Goal: Navigation & Orientation: Find specific page/section

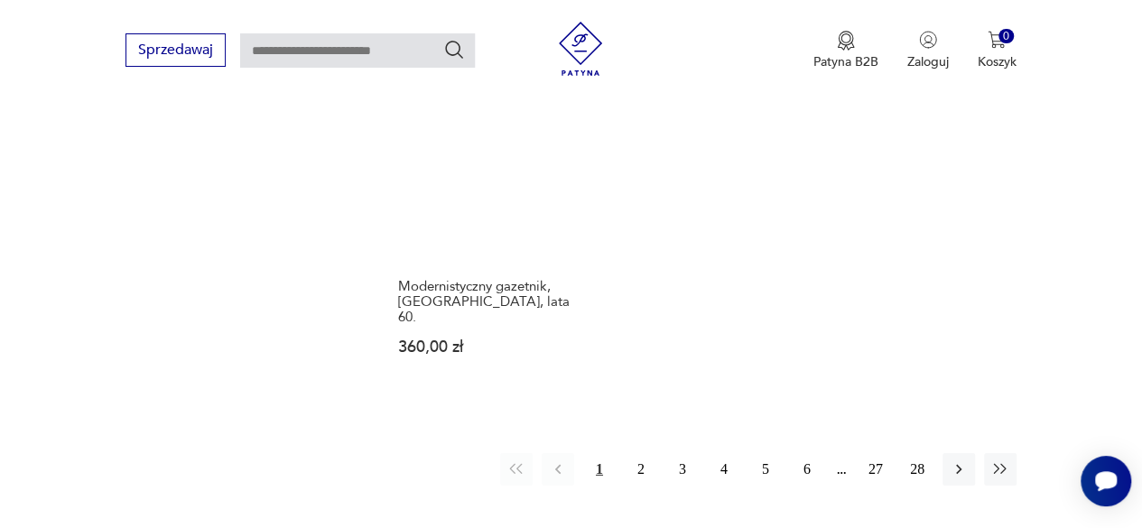
scroll to position [2611, 0]
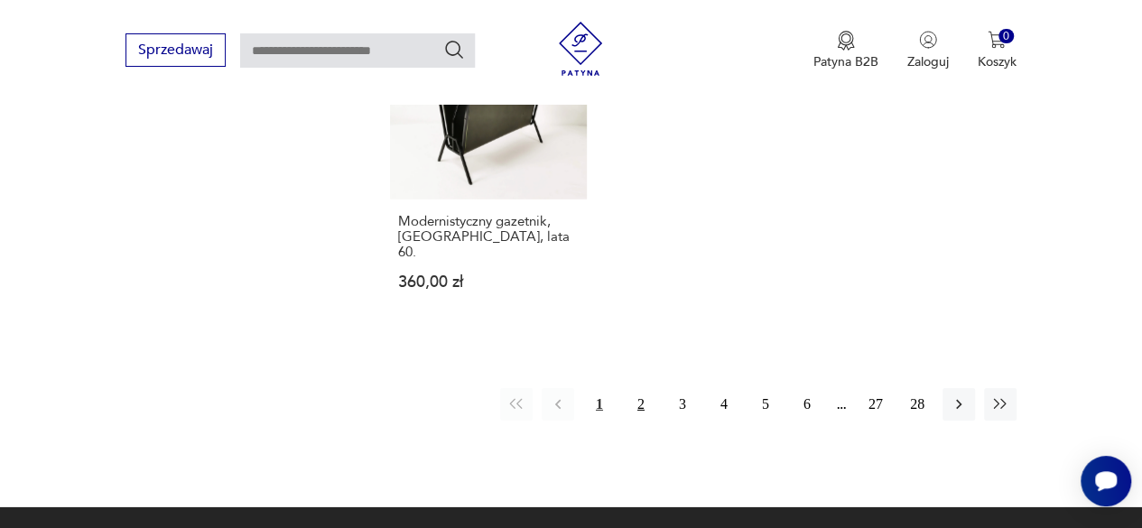
click at [643, 388] on button "2" at bounding box center [641, 404] width 33 height 33
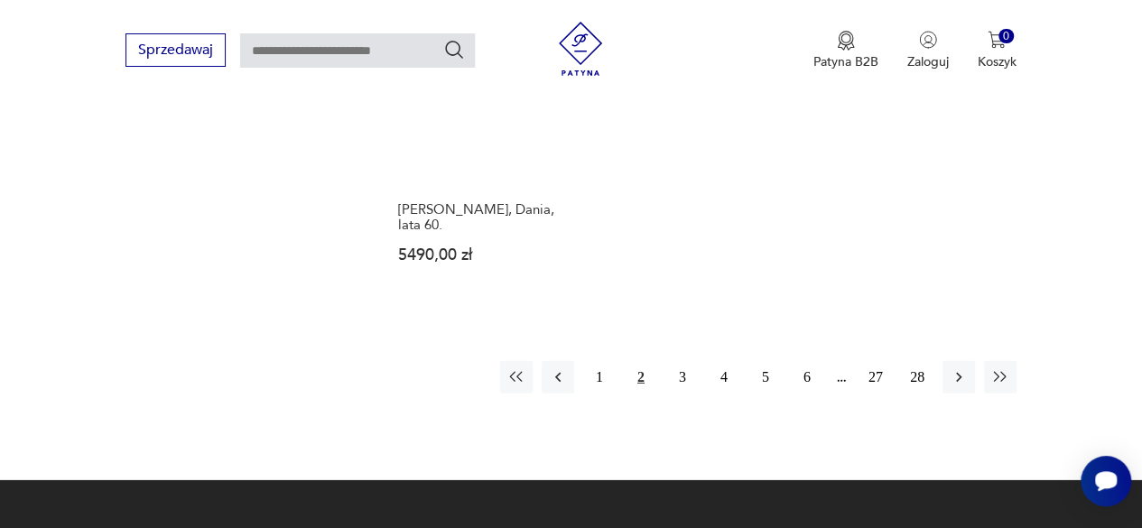
scroll to position [2607, 0]
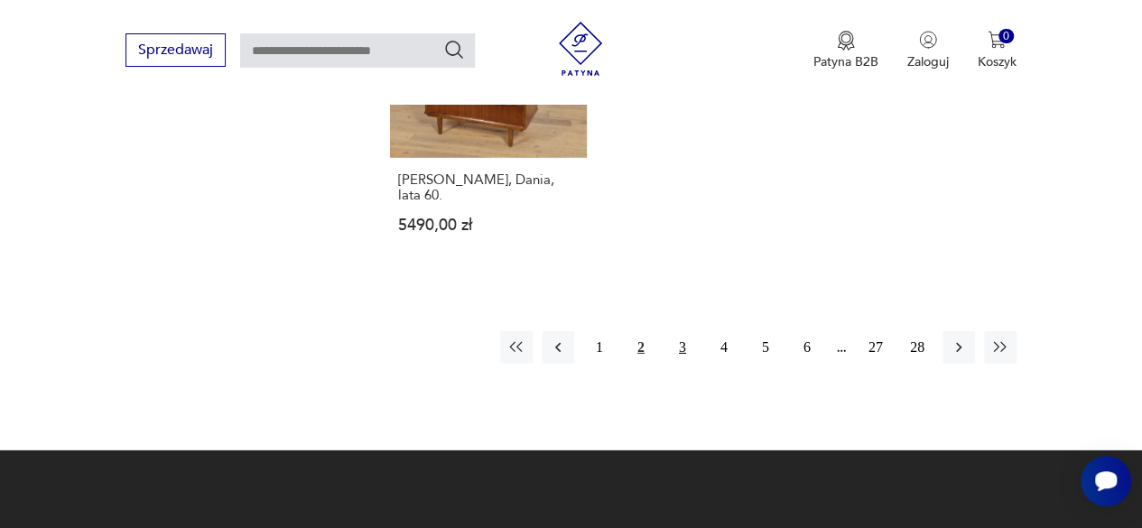
click at [682, 331] on button "3" at bounding box center [682, 347] width 33 height 33
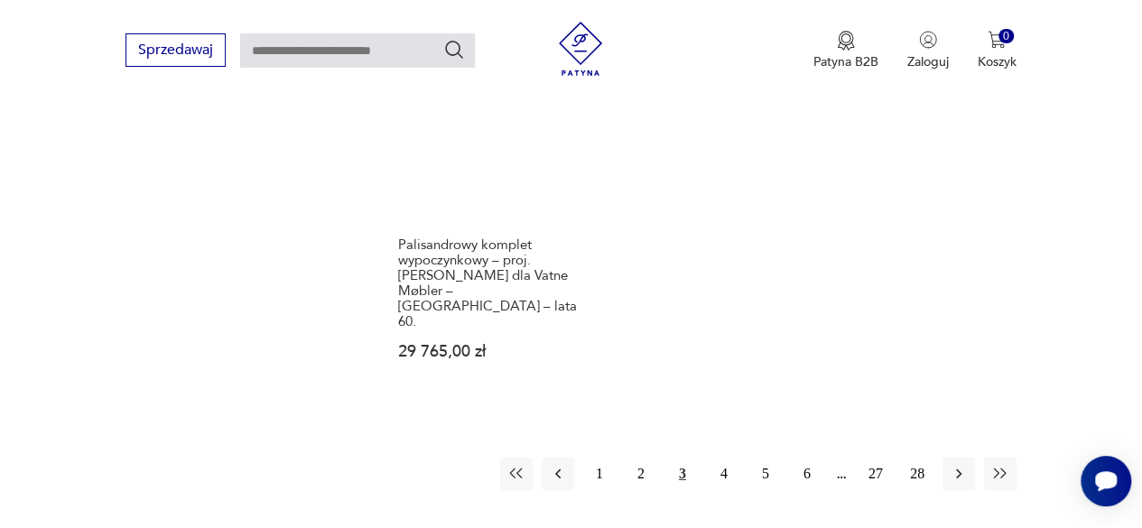
scroll to position [2549, 0]
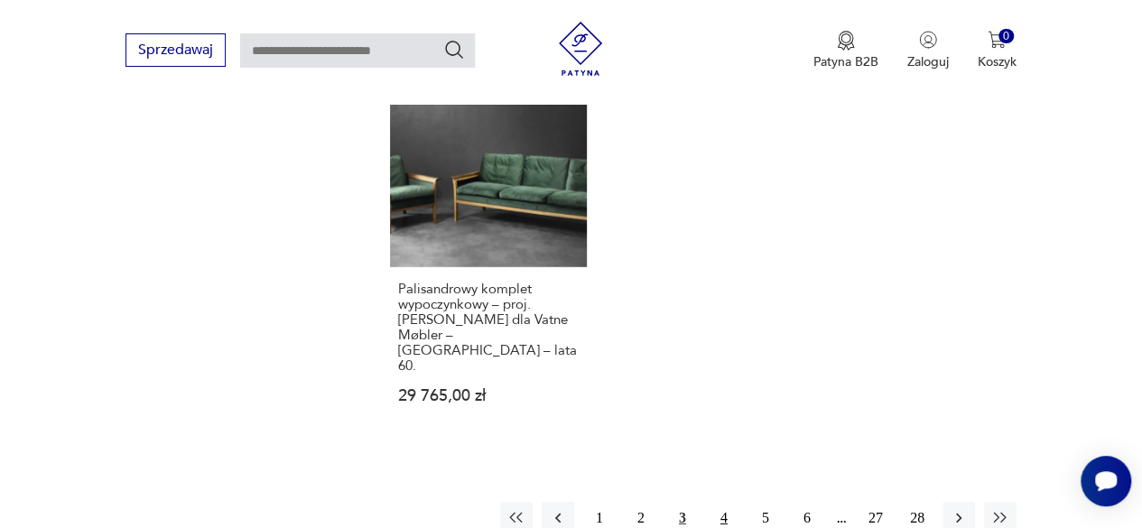
click at [721, 502] on button "4" at bounding box center [724, 518] width 33 height 33
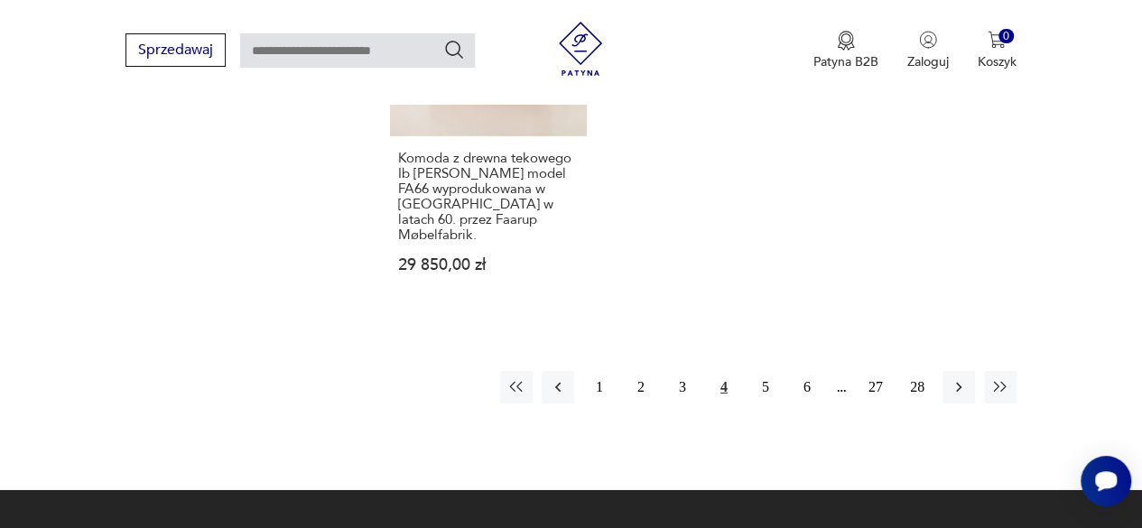
scroll to position [2750, 0]
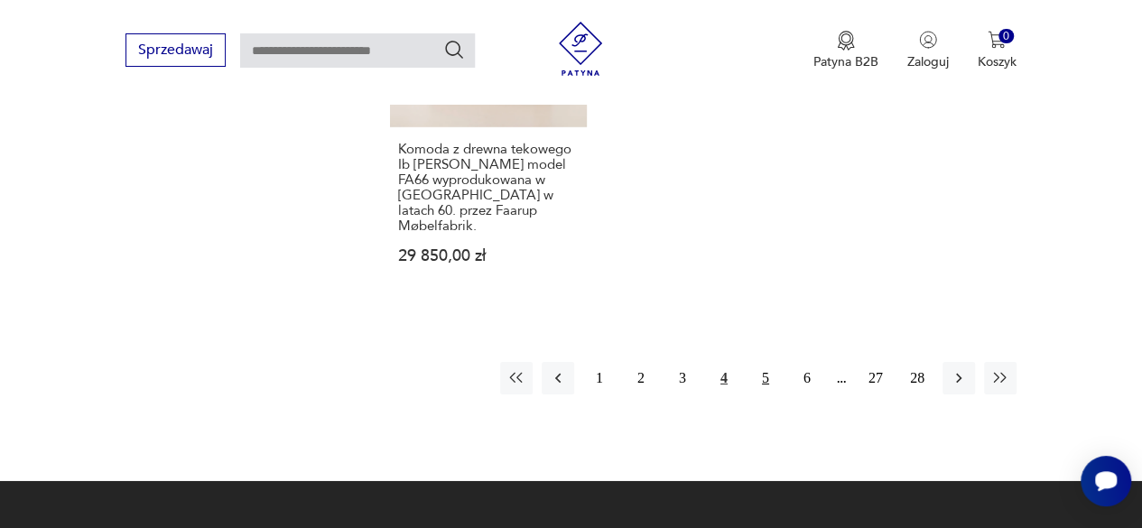
click at [766, 362] on button "5" at bounding box center [765, 378] width 33 height 33
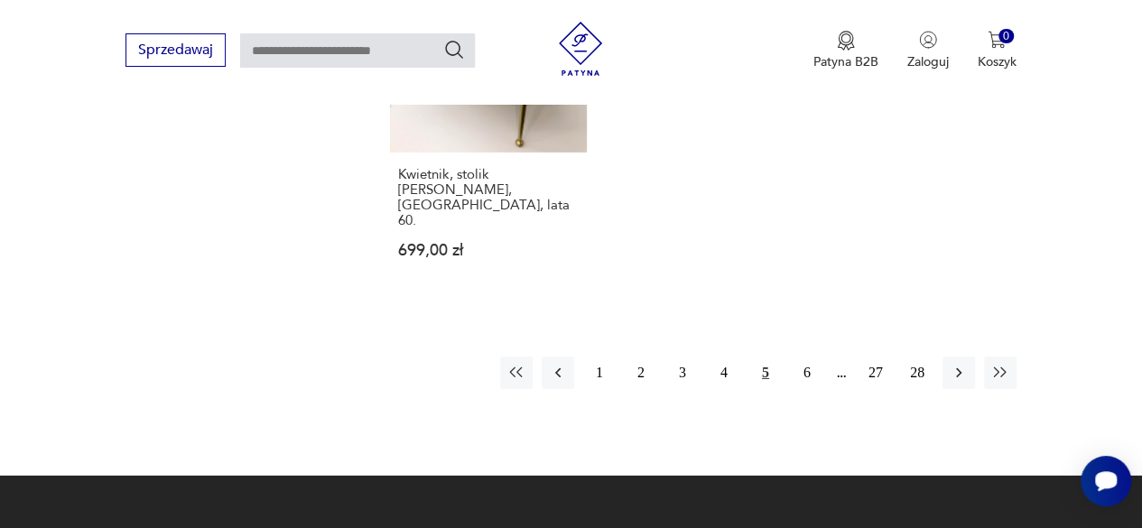
scroll to position [2634, 0]
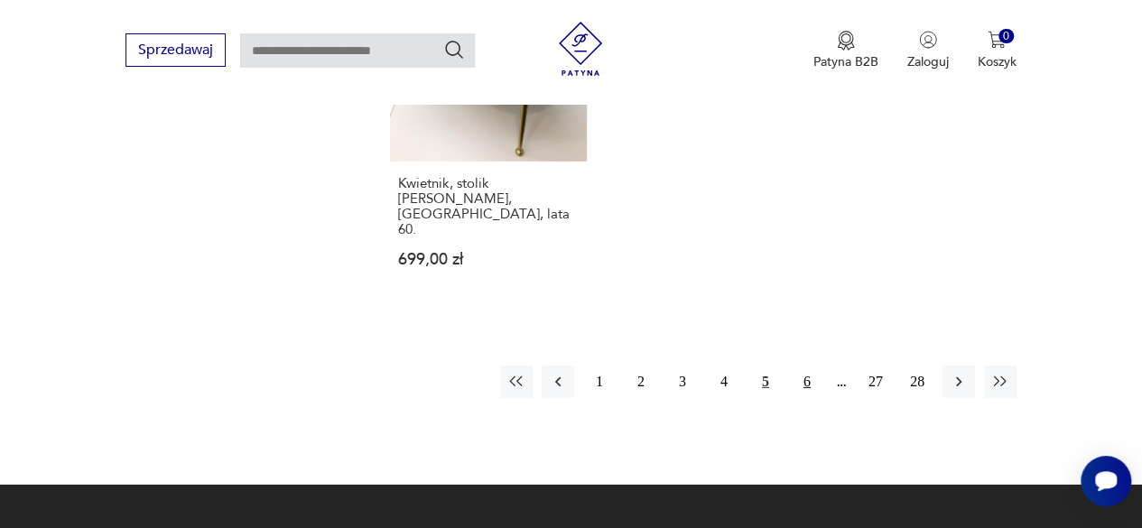
click at [807, 366] on button "6" at bounding box center [807, 382] width 33 height 33
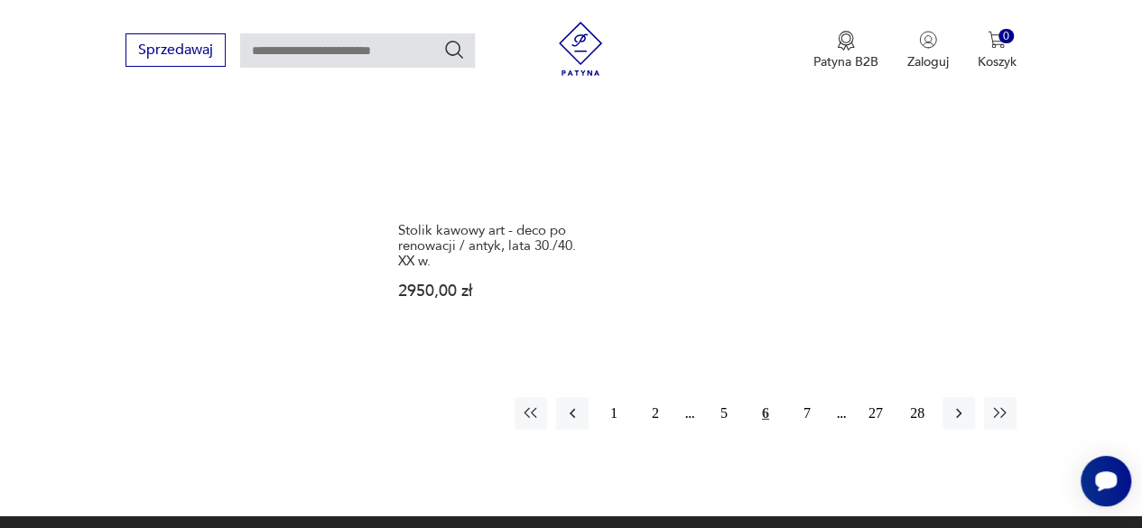
scroll to position [2647, 0]
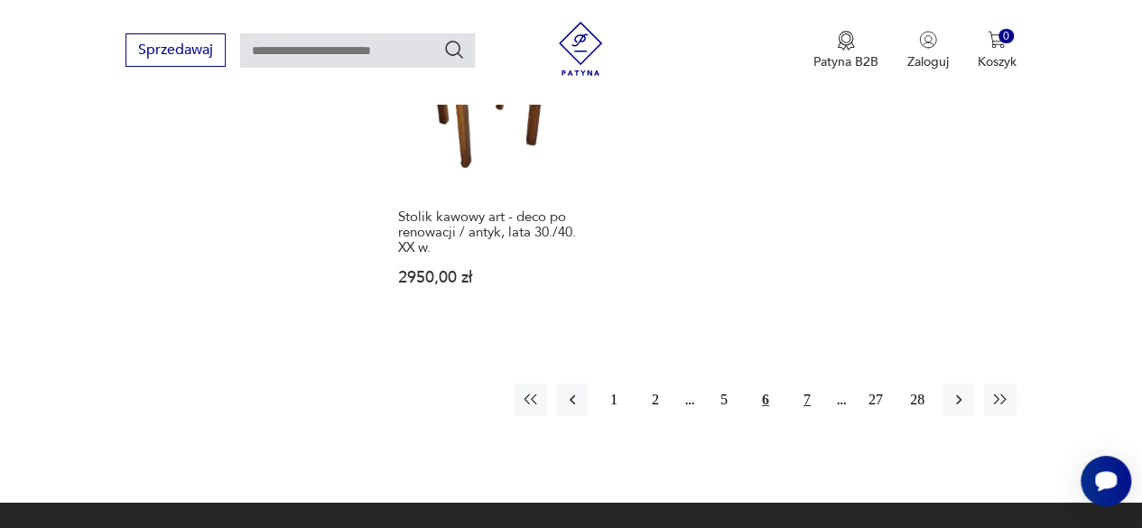
click at [809, 384] on button "7" at bounding box center [807, 400] width 33 height 33
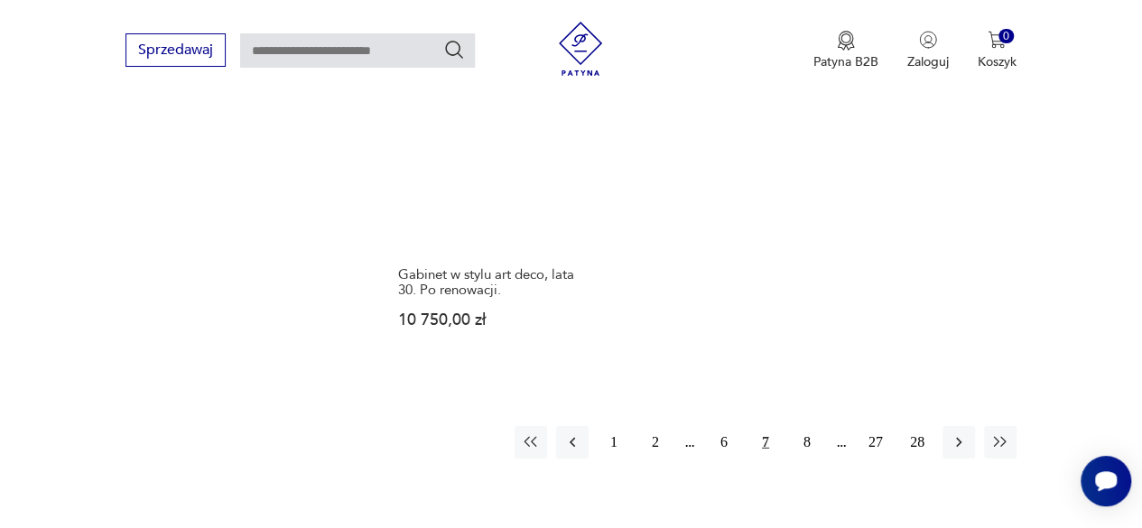
scroll to position [2596, 0]
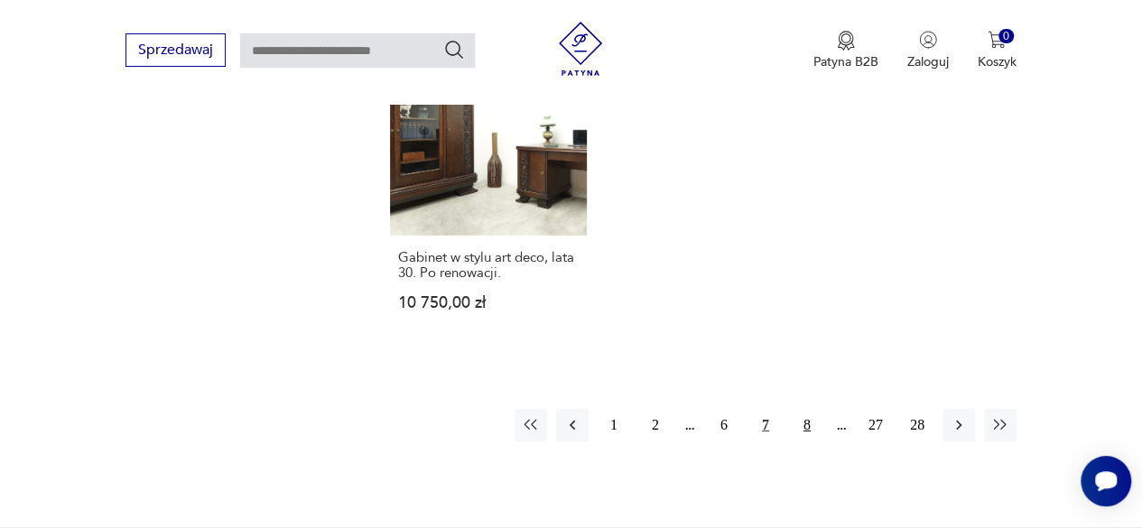
click at [804, 409] on button "8" at bounding box center [807, 425] width 33 height 33
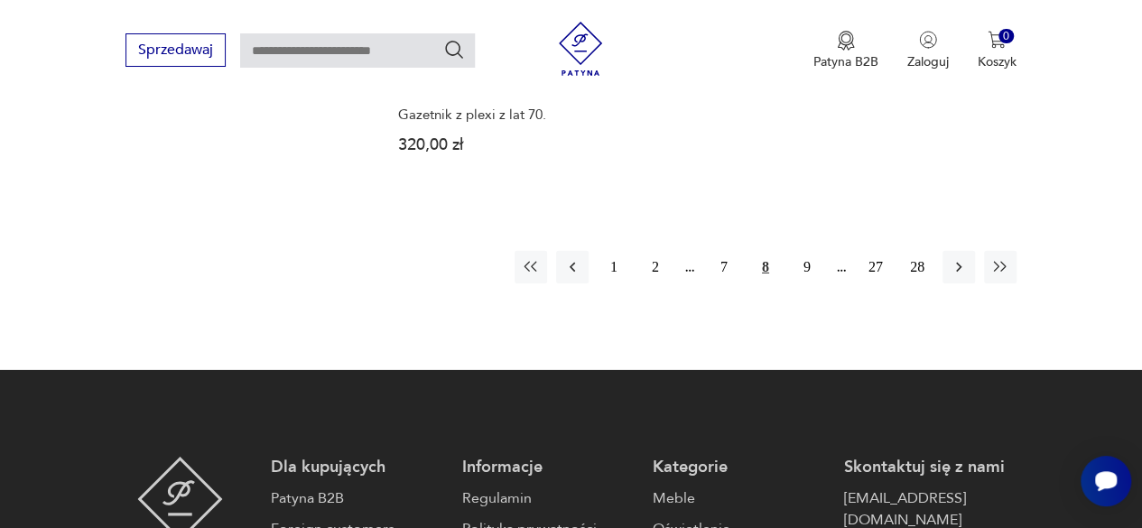
scroll to position [2740, 0]
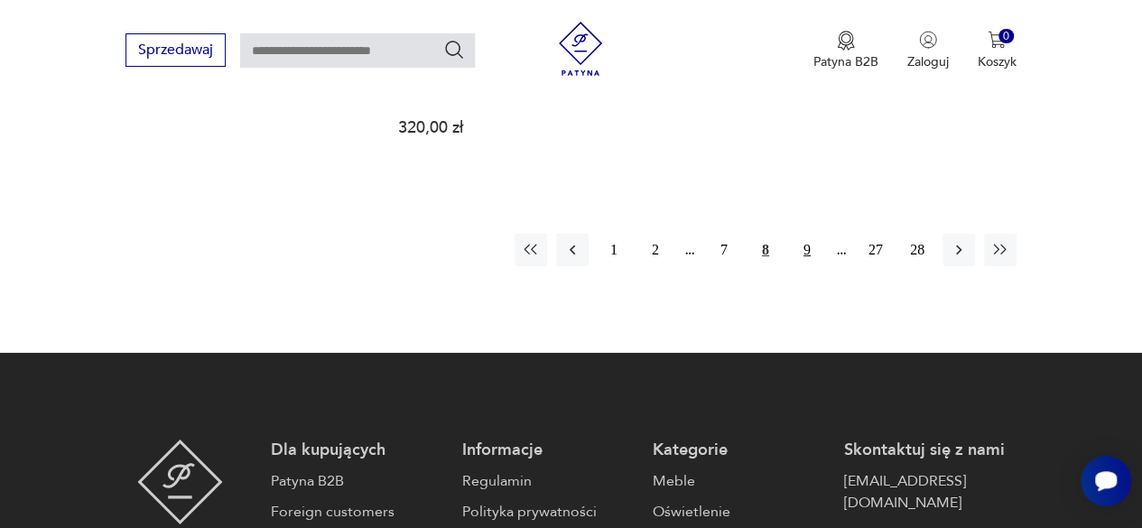
click at [808, 234] on button "9" at bounding box center [807, 250] width 33 height 33
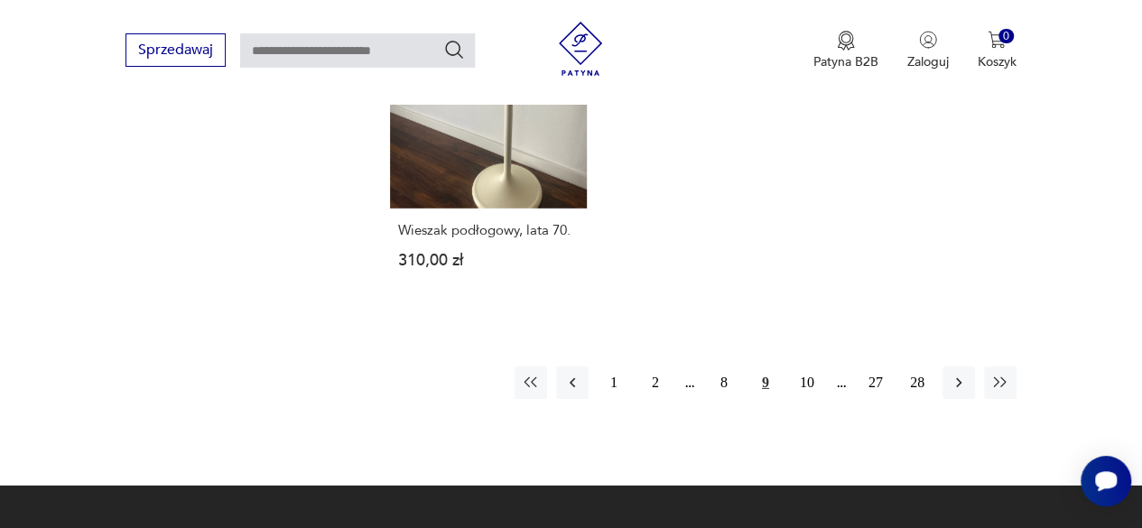
scroll to position [2675, 0]
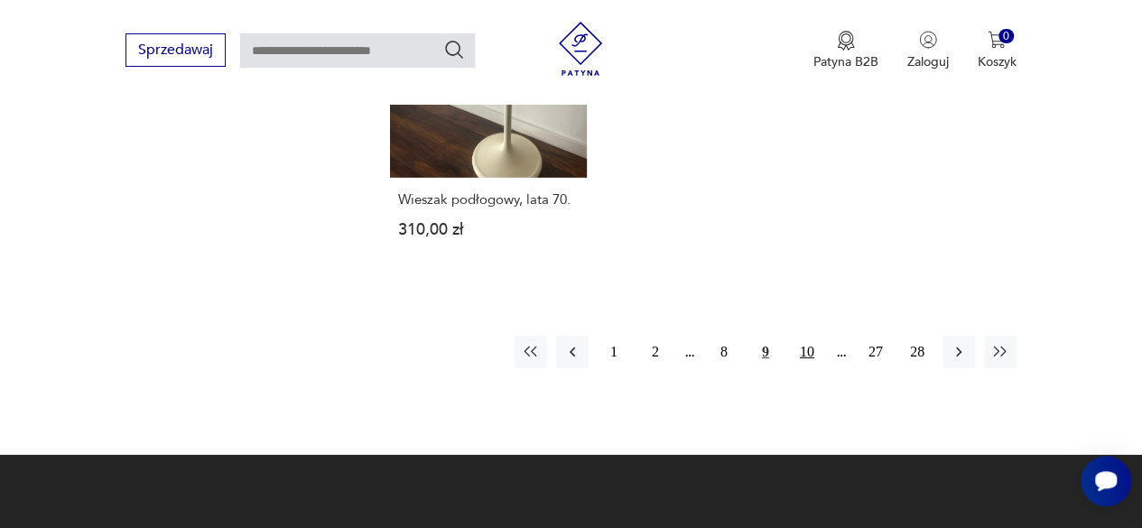
click at [808, 336] on button "10" at bounding box center [807, 352] width 33 height 33
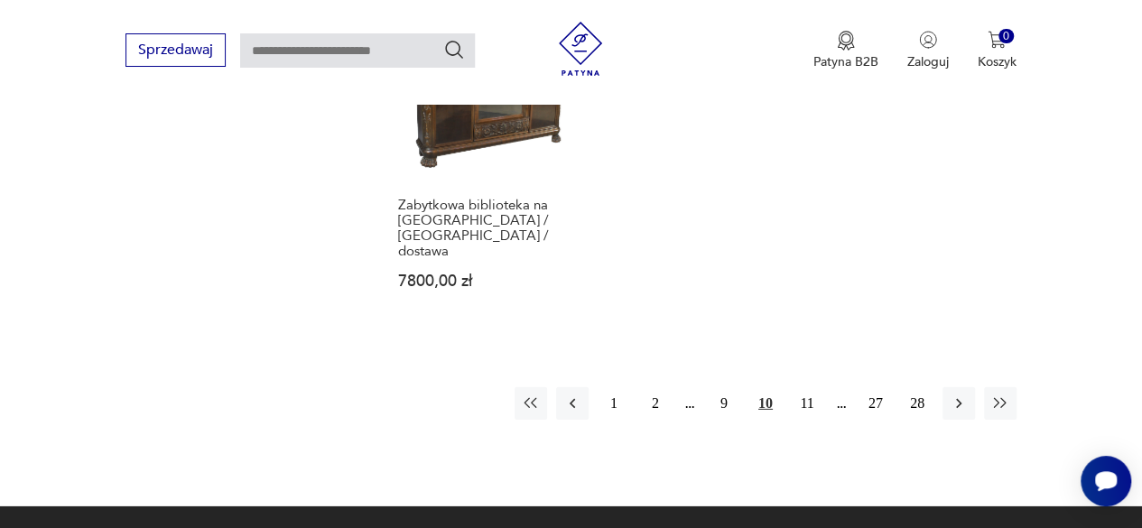
scroll to position [2615, 0]
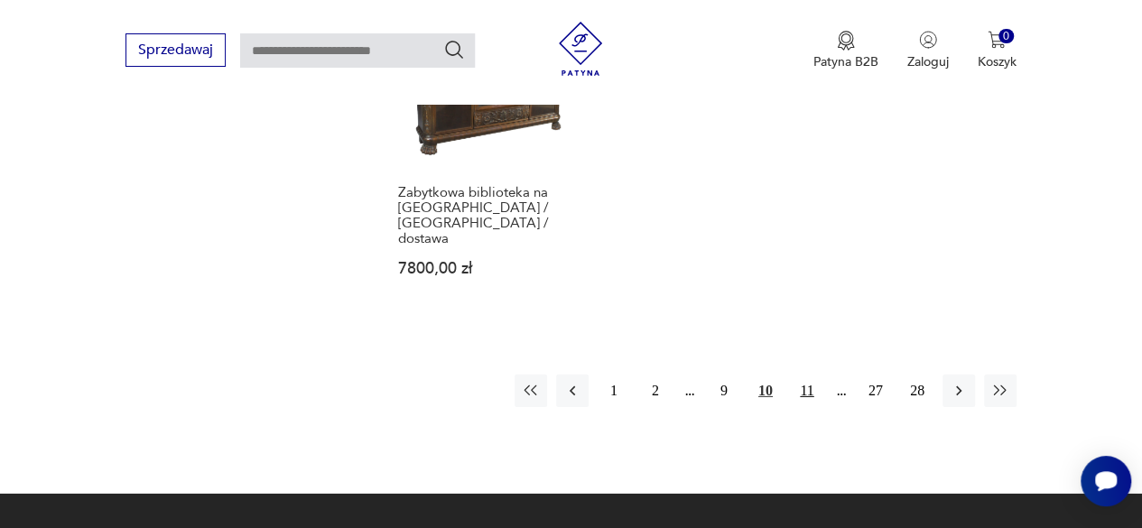
click at [805, 375] on button "11" at bounding box center [807, 391] width 33 height 33
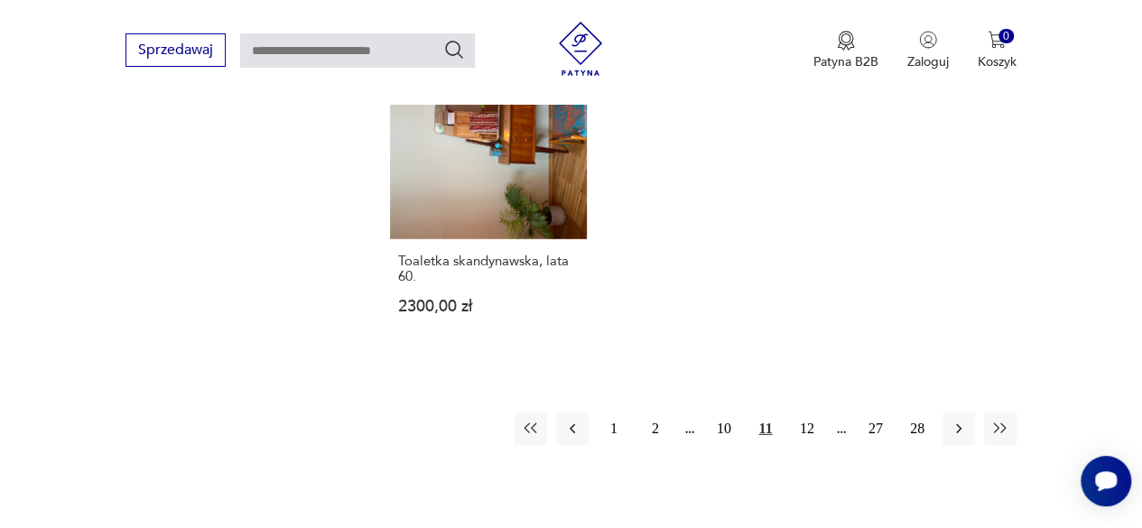
scroll to position [2566, 0]
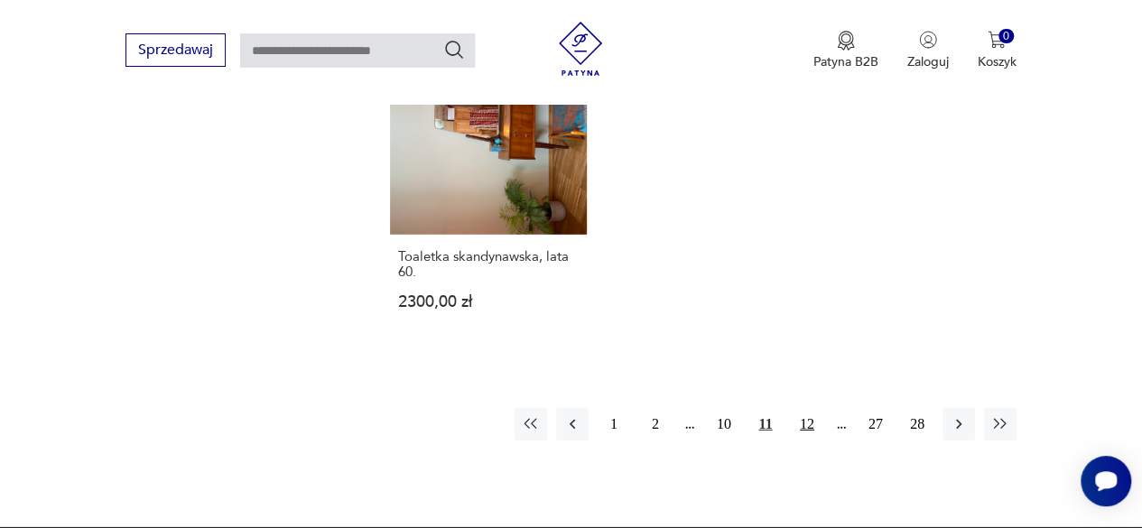
click at [811, 408] on button "12" at bounding box center [807, 424] width 33 height 33
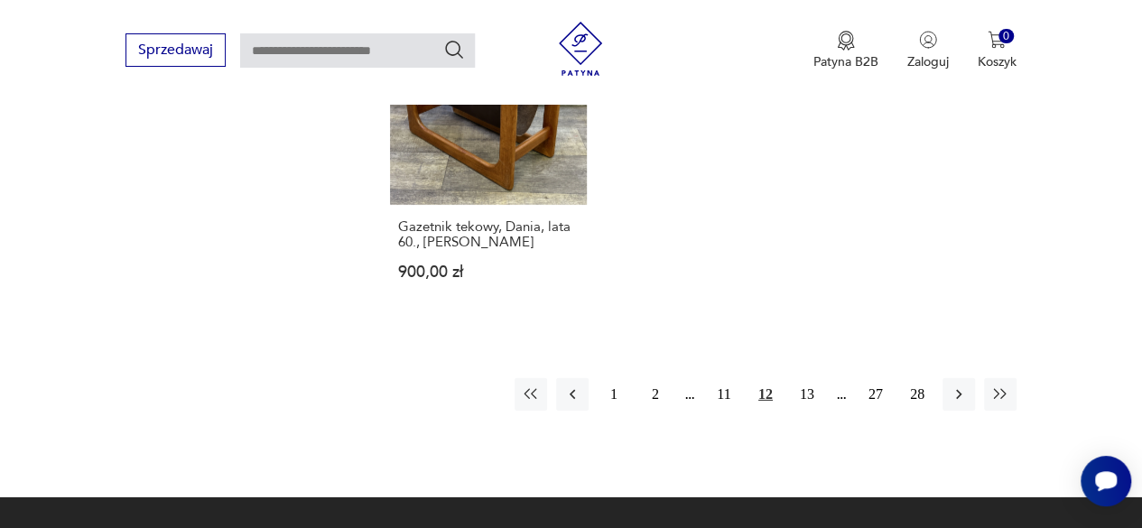
scroll to position [2580, 0]
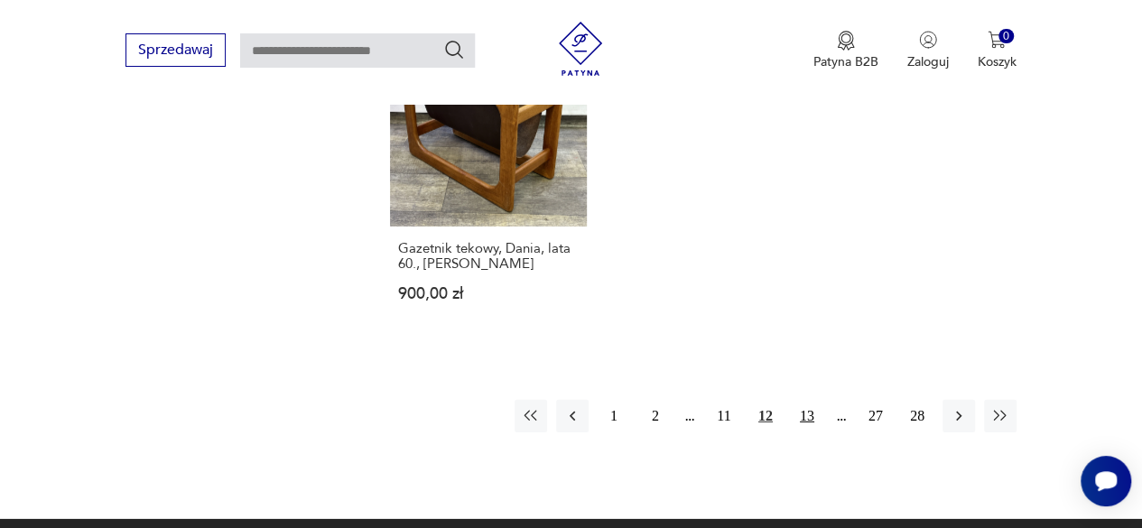
click at [814, 400] on button "13" at bounding box center [807, 416] width 33 height 33
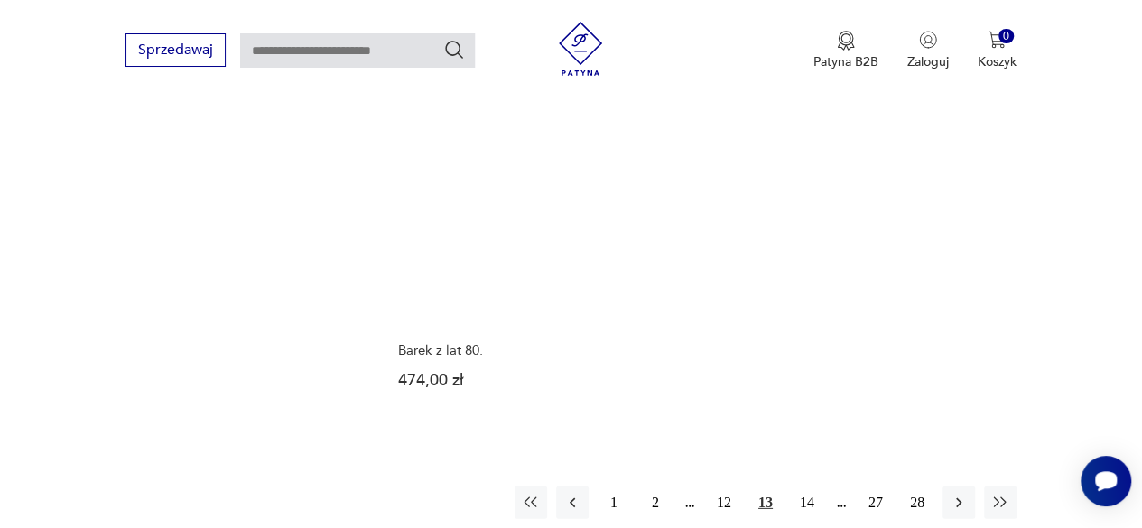
scroll to position [2493, 0]
